Goal: Task Accomplishment & Management: Use online tool/utility

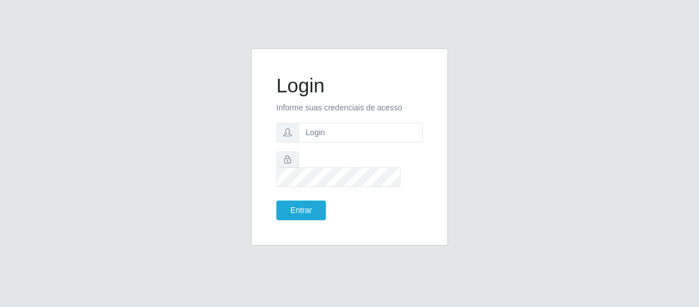
type input "[EMAIL_ADDRESS][DOMAIN_NAME]"
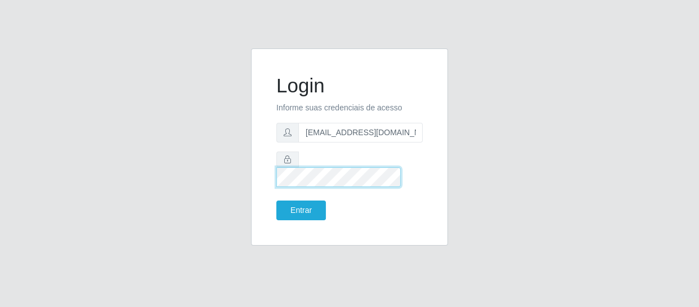
click at [276, 200] on button "Entrar" at bounding box center [301, 210] width 50 height 20
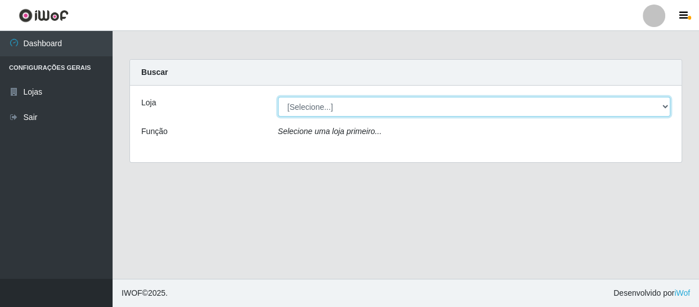
click at [312, 109] on select "[Selecione...] SuperFácil Atacado - São Gonçalo do Amarante" at bounding box center [474, 107] width 393 height 20
select select "408"
click at [278, 97] on select "[Selecione...] SuperFácil Atacado - São Gonçalo do Amarante" at bounding box center [474, 107] width 393 height 20
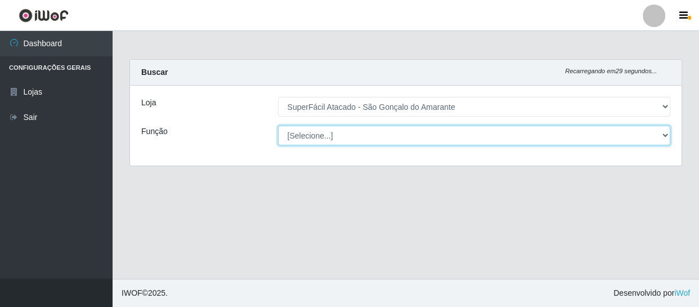
drag, startPoint x: 312, startPoint y: 115, endPoint x: 315, endPoint y: 137, distance: 22.2
click at [315, 137] on select "[Selecione...] Auxiliar de Estacionamento Auxiliar de Estacionamento + Auxiliar…" at bounding box center [474, 135] width 393 height 20
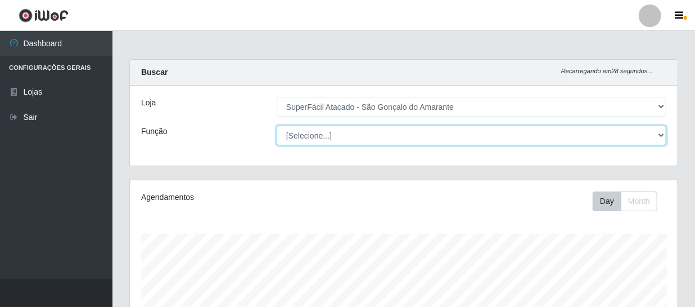
scroll to position [233, 548]
click at [315, 137] on select "[Selecione...] Auxiliar de Estacionamento Auxiliar de Estacionamento + Auxiliar…" at bounding box center [472, 135] width 390 height 20
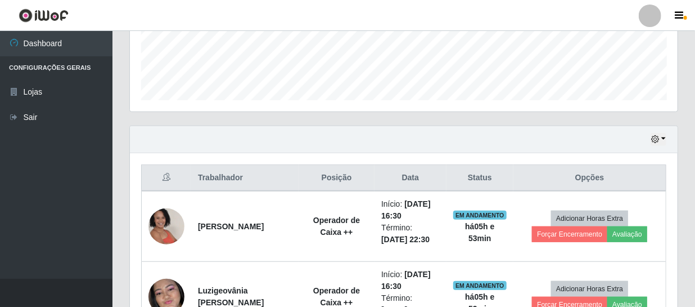
scroll to position [358, 0]
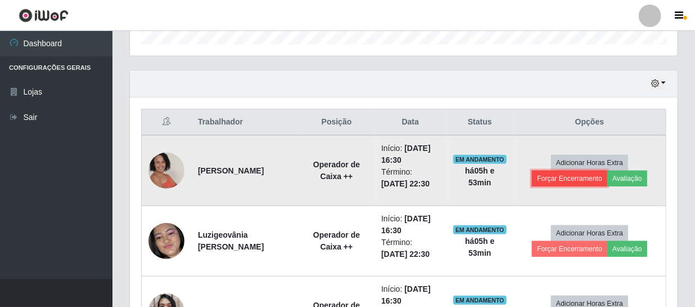
click at [580, 174] on button "Forçar Encerramento" at bounding box center [569, 178] width 75 height 16
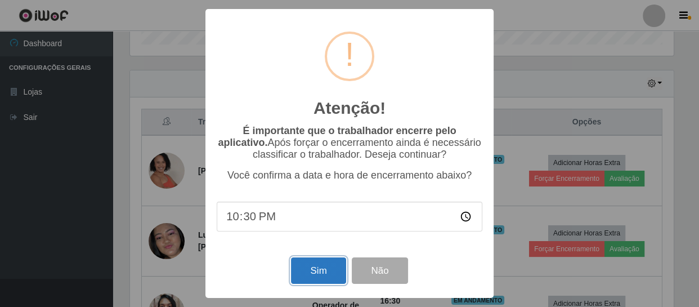
click at [336, 272] on button "Sim" at bounding box center [318, 270] width 55 height 26
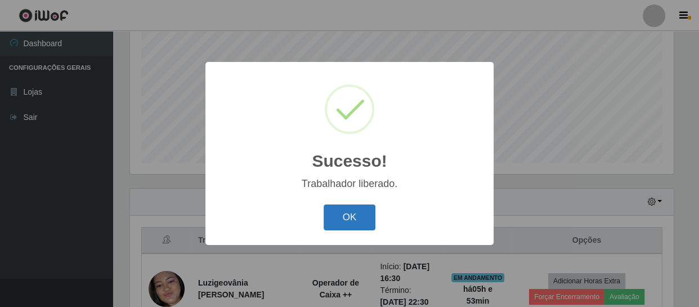
drag, startPoint x: 377, startPoint y: 219, endPoint x: 351, endPoint y: 210, distance: 27.4
click at [371, 218] on div "OK Cancel" at bounding box center [350, 217] width 266 height 32
click at [339, 207] on button "OK" at bounding box center [349, 217] width 52 height 26
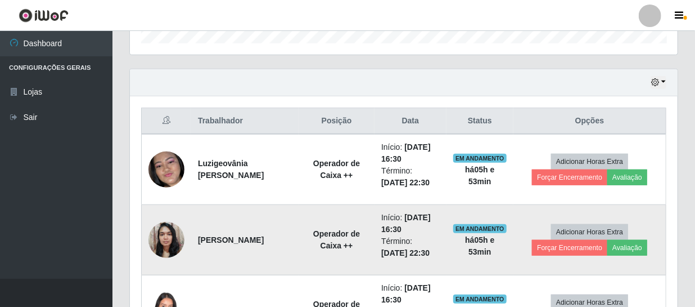
scroll to position [393, 0]
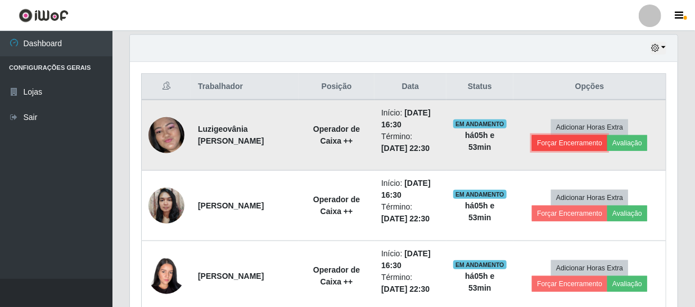
click at [568, 141] on button "Forçar Encerramento" at bounding box center [569, 143] width 75 height 16
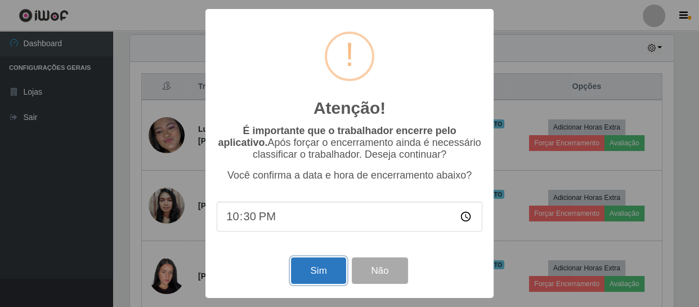
click at [310, 277] on button "Sim" at bounding box center [318, 270] width 55 height 26
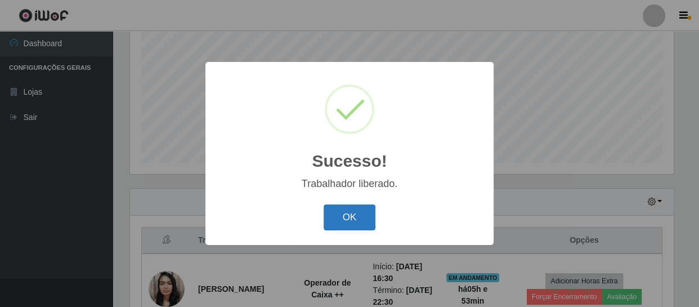
click at [343, 215] on button "OK" at bounding box center [349, 217] width 52 height 26
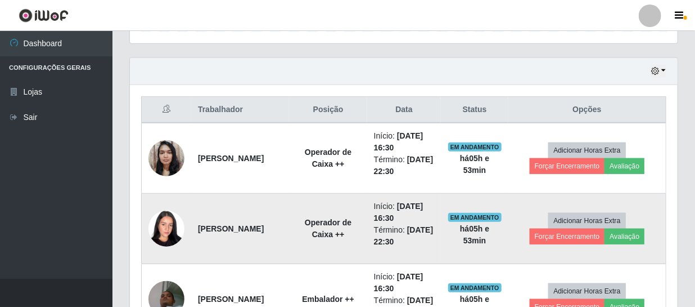
scroll to position [393, 0]
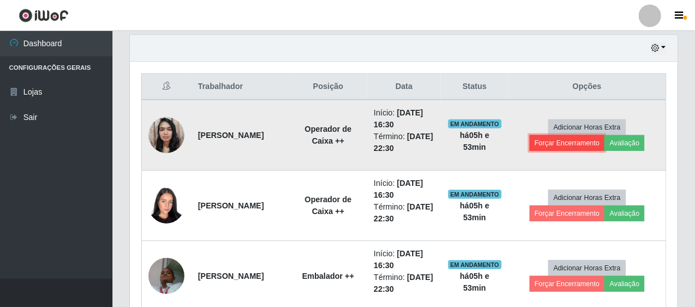
click at [561, 140] on button "Forçar Encerramento" at bounding box center [567, 143] width 75 height 16
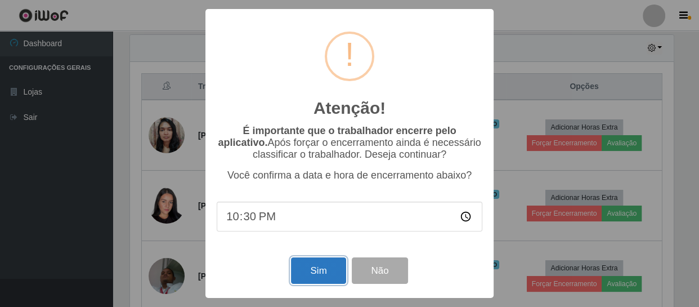
click at [320, 268] on button "Sim" at bounding box center [318, 270] width 55 height 26
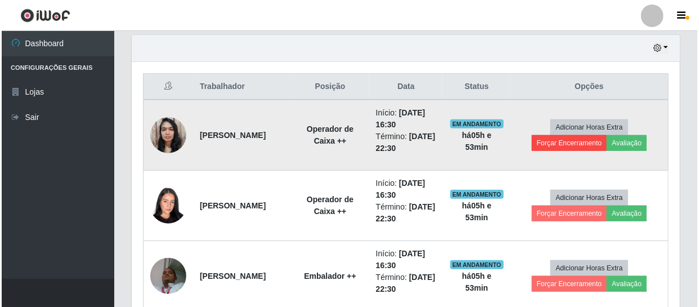
scroll to position [0, 0]
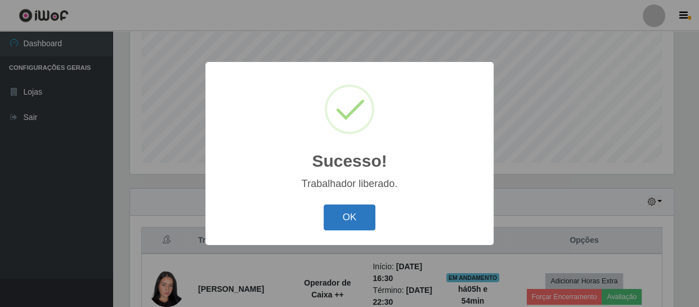
click at [349, 218] on button "OK" at bounding box center [349, 217] width 52 height 26
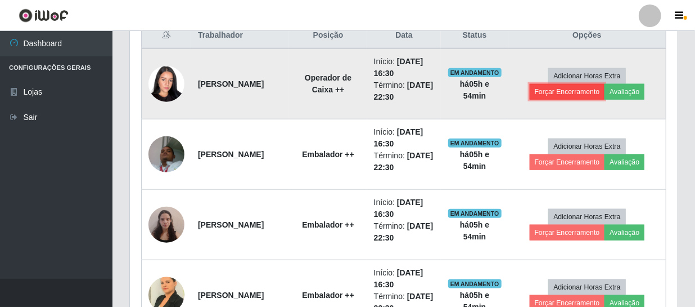
click at [581, 90] on button "Forçar Encerramento" at bounding box center [567, 92] width 75 height 16
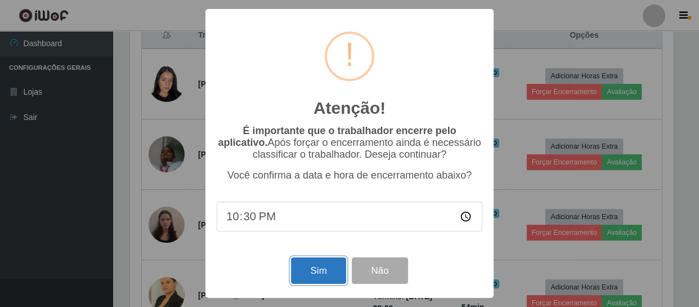
click at [303, 271] on button "Sim" at bounding box center [318, 270] width 55 height 26
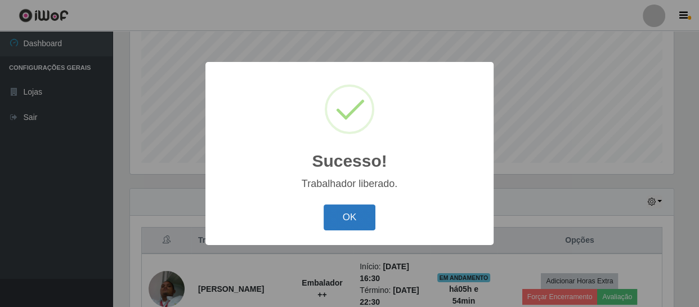
click at [331, 217] on button "OK" at bounding box center [349, 217] width 52 height 26
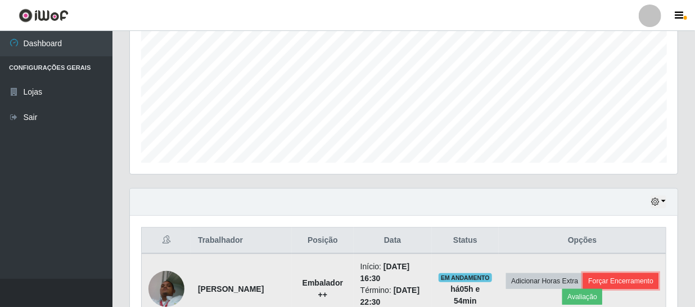
click at [583, 289] on button "Forçar Encerramento" at bounding box center [620, 281] width 75 height 16
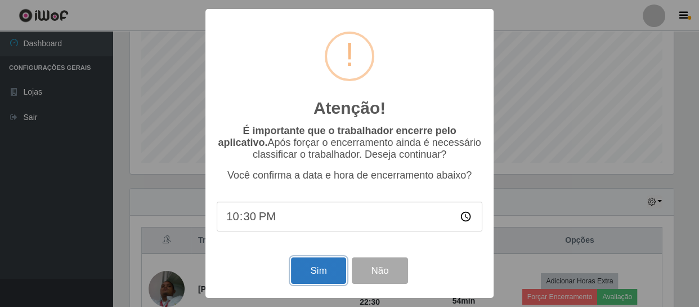
click at [338, 267] on button "Sim" at bounding box center [318, 270] width 55 height 26
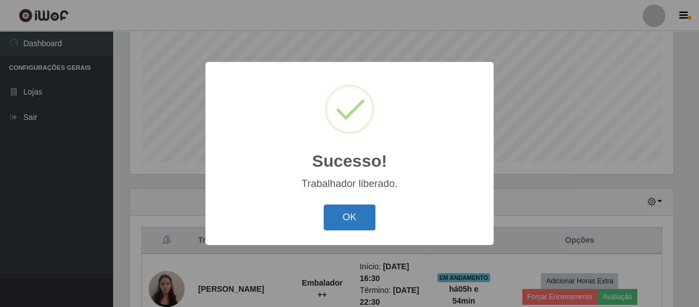
click at [326, 208] on button "OK" at bounding box center [349, 217] width 52 height 26
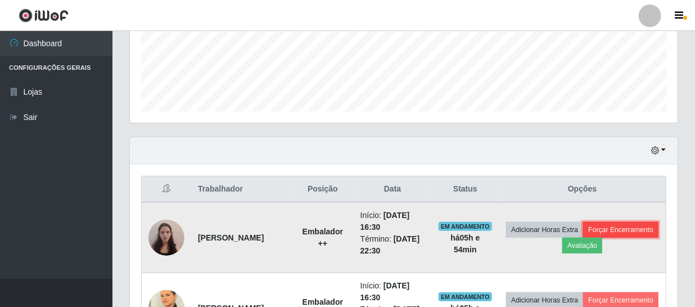
click at [583, 237] on button "Forçar Encerramento" at bounding box center [620, 230] width 75 height 16
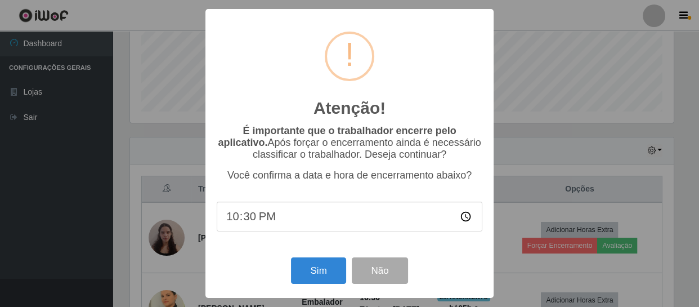
click at [345, 262] on div "Sim Não" at bounding box center [350, 270] width 266 height 32
click at [325, 266] on button "Sim" at bounding box center [318, 270] width 55 height 26
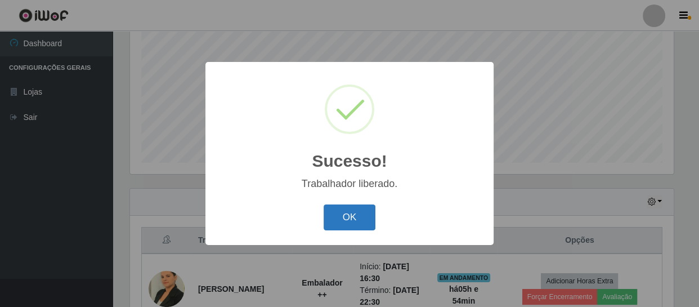
click at [365, 218] on button "OK" at bounding box center [349, 217] width 52 height 26
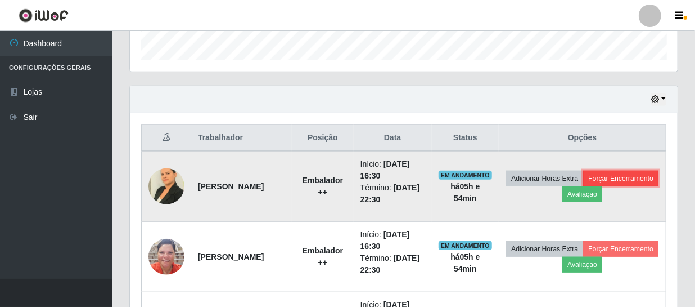
click at [585, 186] on button "Forçar Encerramento" at bounding box center [620, 178] width 75 height 16
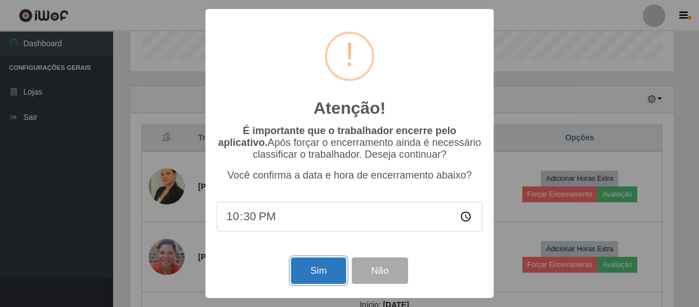
click at [331, 275] on button "Sim" at bounding box center [318, 270] width 55 height 26
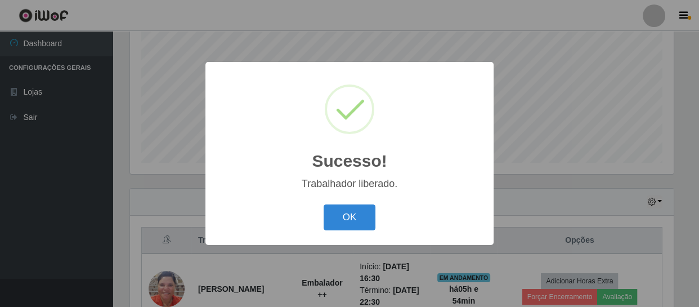
click at [347, 203] on div "OK Cancel" at bounding box center [350, 217] width 266 height 32
click at [349, 217] on button "OK" at bounding box center [349, 217] width 52 height 26
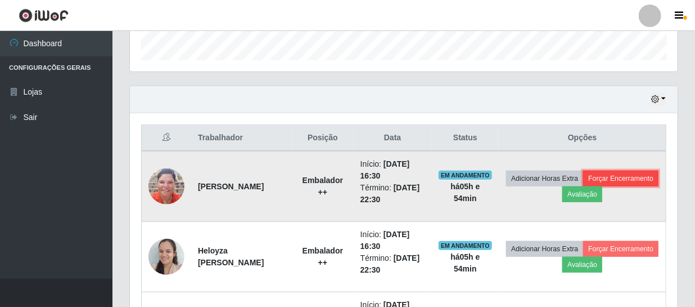
click at [583, 186] on button "Forçar Encerramento" at bounding box center [620, 178] width 75 height 16
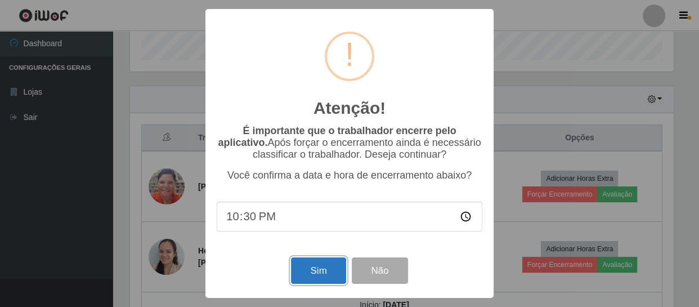
click at [325, 270] on button "Sim" at bounding box center [318, 270] width 55 height 26
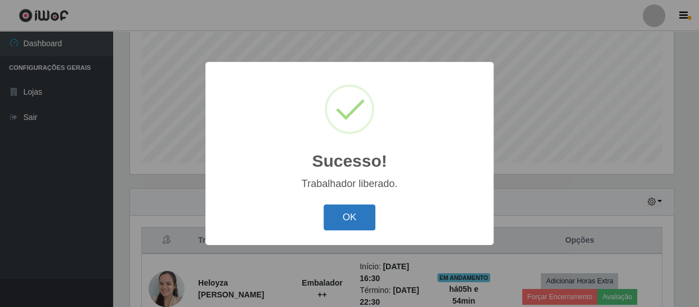
click at [340, 210] on button "OK" at bounding box center [349, 217] width 52 height 26
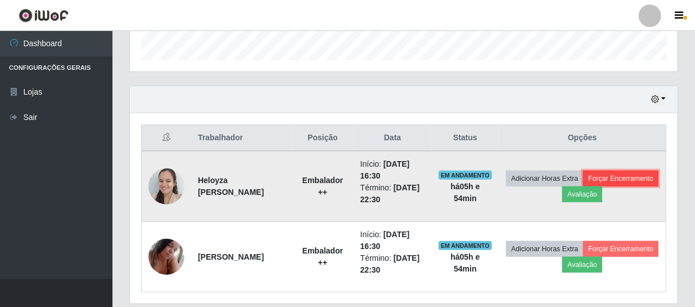
click at [583, 186] on button "Forçar Encerramento" at bounding box center [620, 178] width 75 height 16
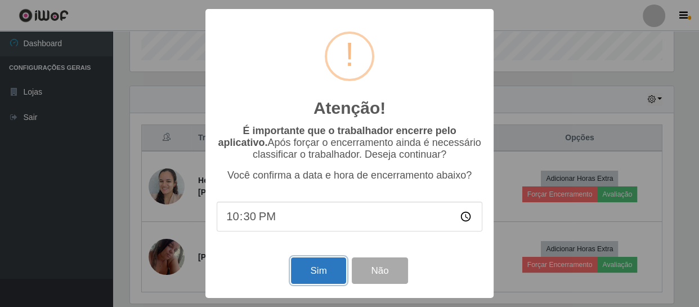
click at [323, 267] on button "Sim" at bounding box center [318, 270] width 55 height 26
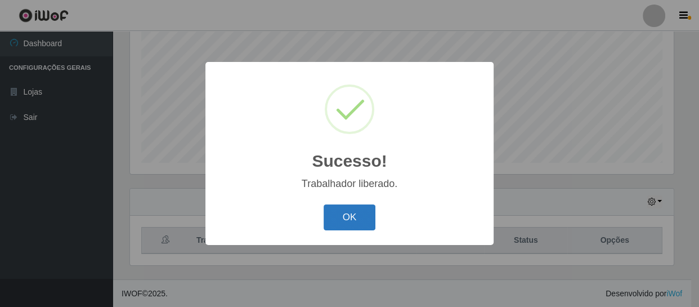
click at [357, 209] on button "OK" at bounding box center [349, 217] width 52 height 26
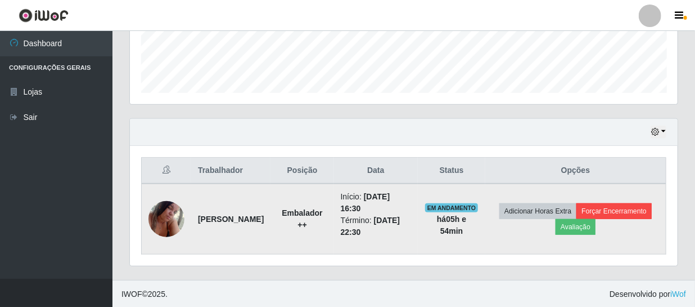
click at [562, 235] on td "Adicionar Horas Extra Forçar Encerramento Avaliação" at bounding box center [576, 218] width 181 height 71
click at [577, 219] on button "Forçar Encerramento" at bounding box center [614, 211] width 75 height 16
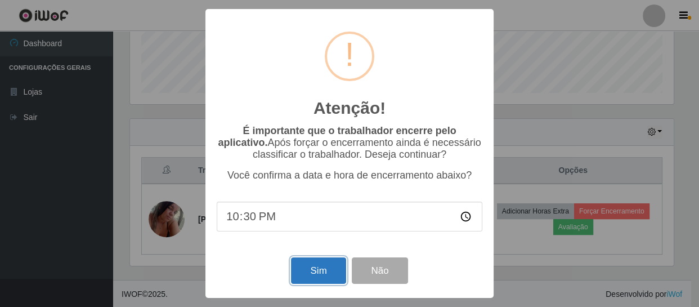
click at [324, 269] on button "Sim" at bounding box center [318, 270] width 55 height 26
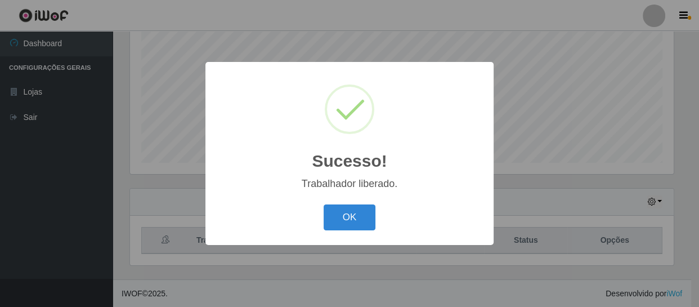
click at [332, 235] on div "Sucesso! × Trabalhador liberado. OK Cancel" at bounding box center [349, 153] width 288 height 182
click at [341, 220] on button "OK" at bounding box center [349, 217] width 52 height 26
